Goal: Task Accomplishment & Management: Manage account settings

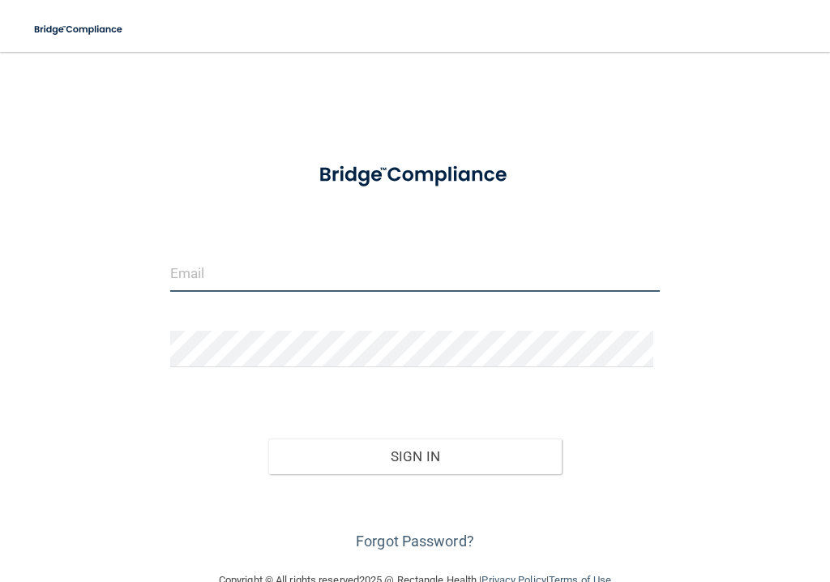
click at [249, 262] on input "email" at bounding box center [415, 273] width 490 height 36
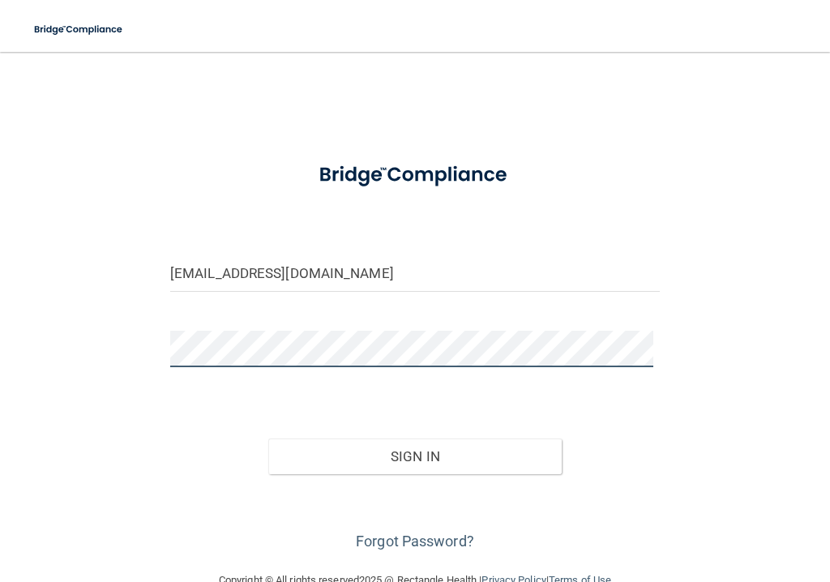
click at [268, 439] on button "Sign In" at bounding box center [415, 457] width 294 height 36
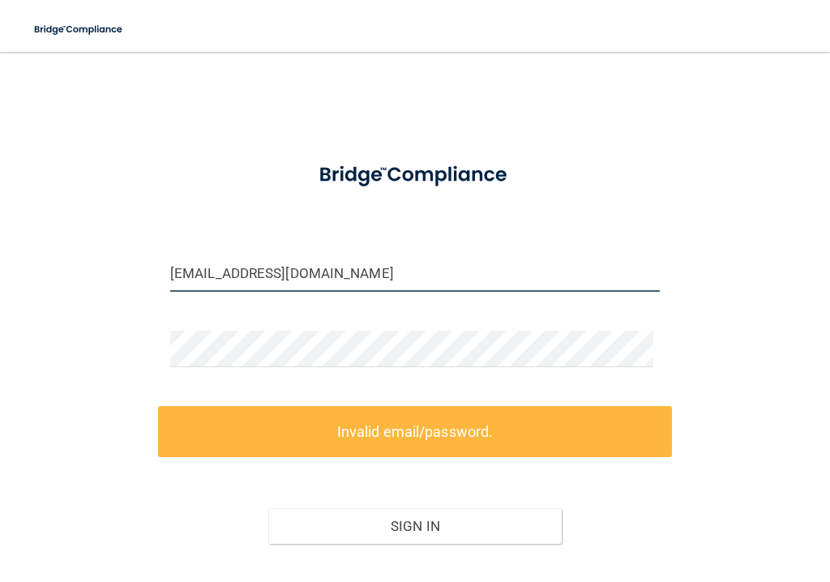
click at [233, 276] on input "[EMAIL_ADDRESS][DOMAIN_NAME]" at bounding box center [415, 273] width 490 height 36
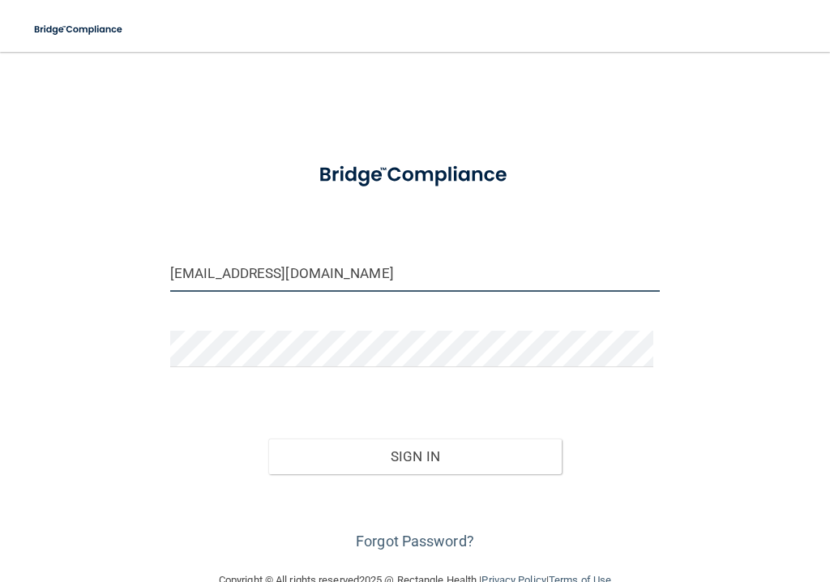
click at [268, 439] on button "Sign In" at bounding box center [415, 457] width 294 height 36
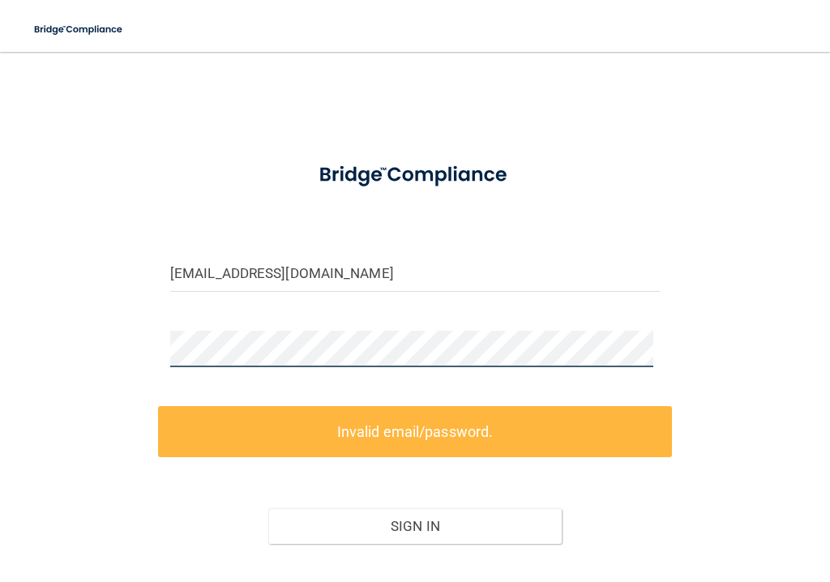
click at [120, 338] on div "[EMAIL_ADDRESS][DOMAIN_NAME] Invalid email/password. You don't have permission …" at bounding box center [414, 346] width 765 height 556
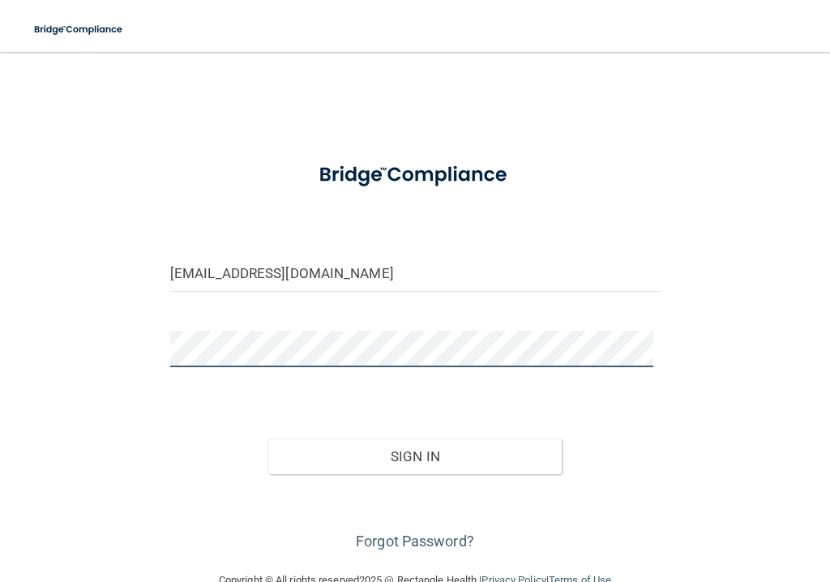
click at [268, 439] on button "Sign In" at bounding box center [415, 457] width 294 height 36
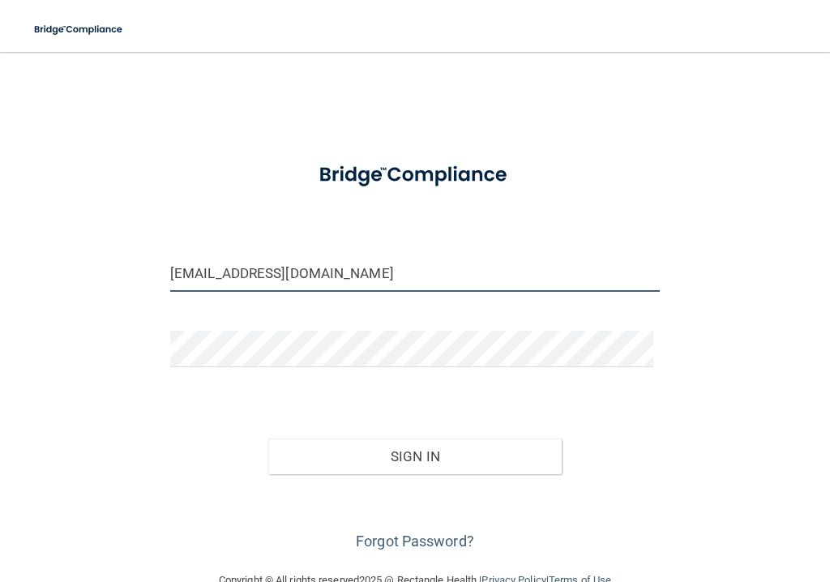
click at [435, 272] on input "[EMAIL_ADDRESS][DOMAIN_NAME]" at bounding box center [415, 273] width 490 height 36
type input "[EMAIL_ADDRESS][DOMAIN_NAME]"
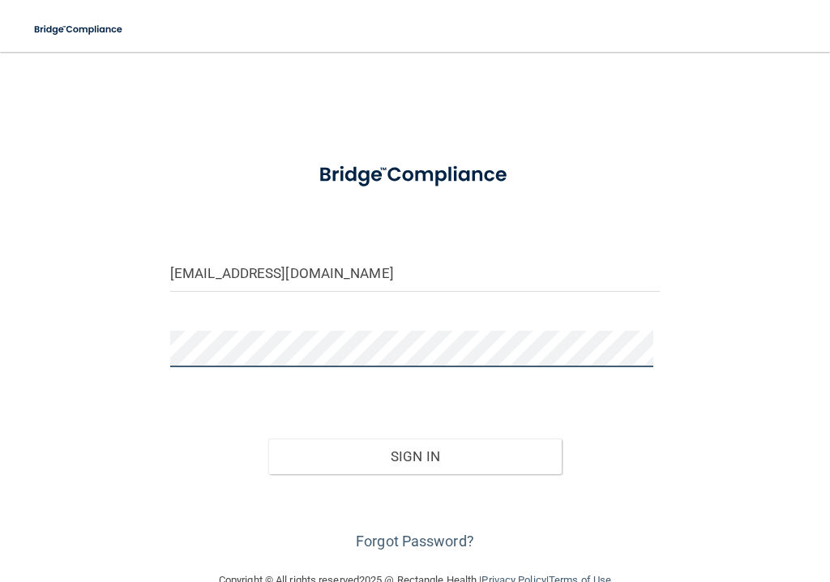
click at [268, 439] on button "Sign In" at bounding box center [415, 457] width 294 height 36
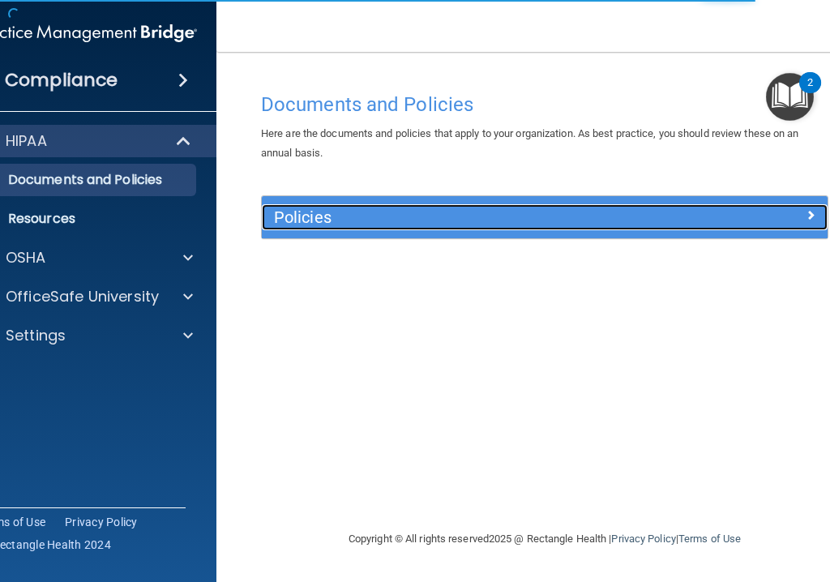
click at [375, 217] on h5 "Policies" at bounding box center [474, 217] width 400 height 18
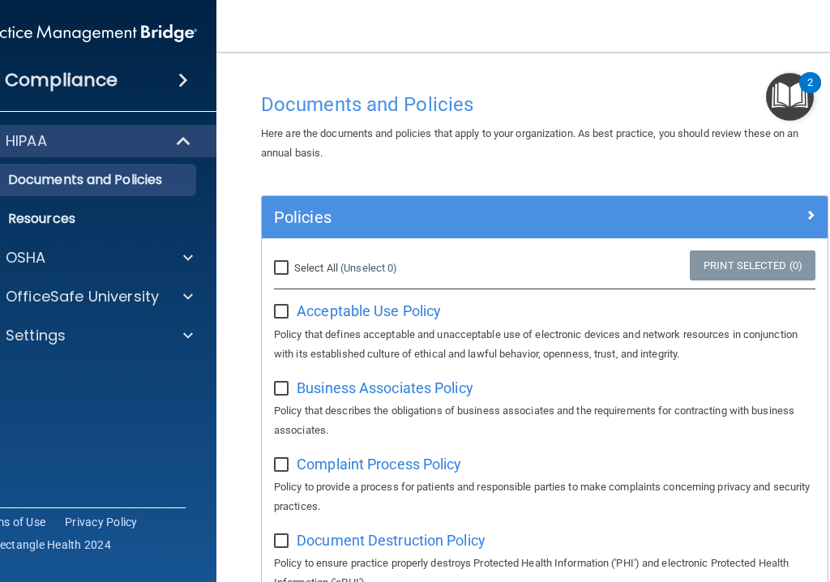
click at [279, 314] on input "checkbox" at bounding box center [283, 312] width 19 height 13
checkbox input "true"
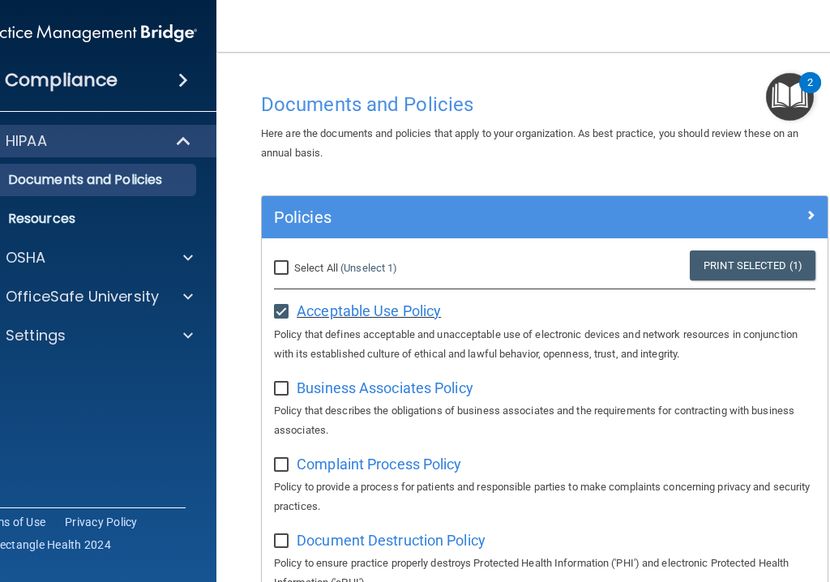
click at [338, 312] on span "Acceptable Use Policy" at bounding box center [369, 310] width 144 height 17
